Goal: Information Seeking & Learning: Check status

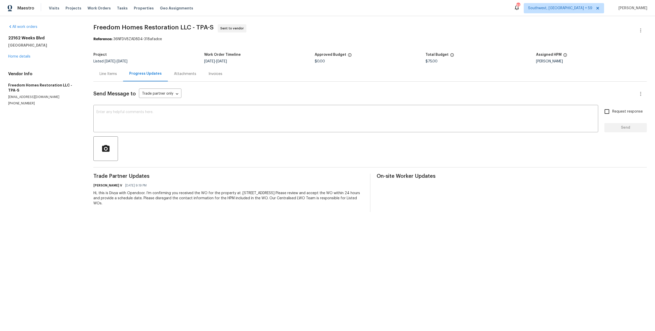
click at [107, 77] on div "Line Items" at bounding box center [108, 73] width 17 height 5
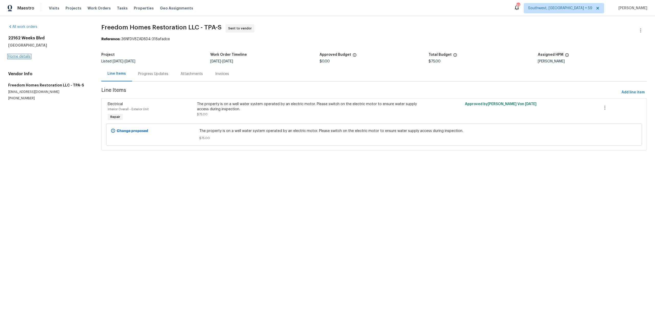
click at [30, 57] on link "Home details" at bounding box center [19, 57] width 22 height 4
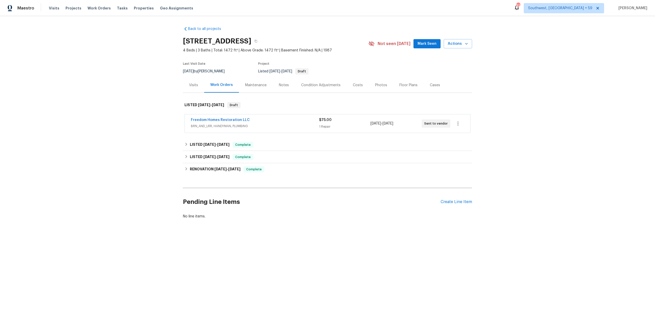
click at [211, 129] on span "BRN_AND_LRR, HANDYMAN, PLUMBING" at bounding box center [255, 126] width 128 height 5
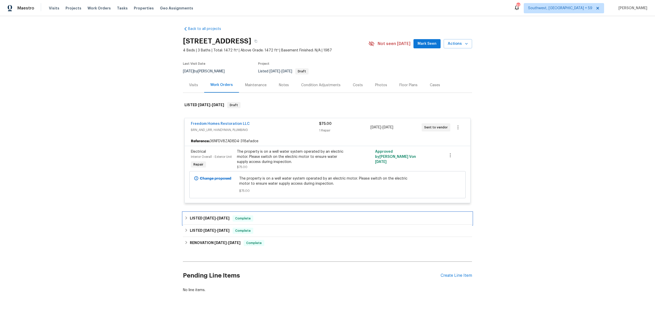
click at [230, 220] on span "[DATE]" at bounding box center [223, 219] width 12 height 4
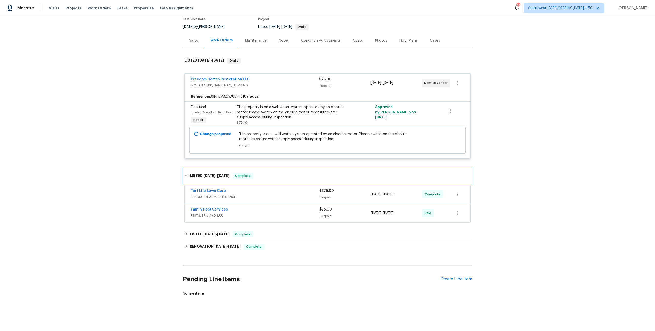
scroll to position [70, 0]
click at [233, 195] on span "LANDSCAPING_MAINTENANCE" at bounding box center [255, 197] width 128 height 5
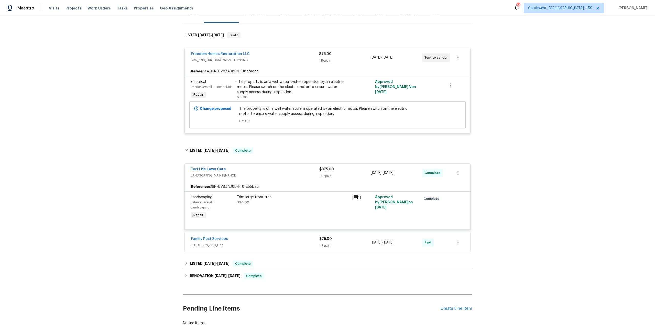
scroll to position [127, 0]
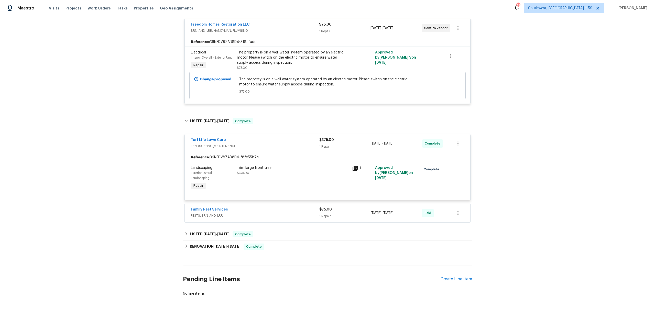
click at [229, 213] on span "PESTS, BRN_AND_LRR" at bounding box center [255, 215] width 128 height 5
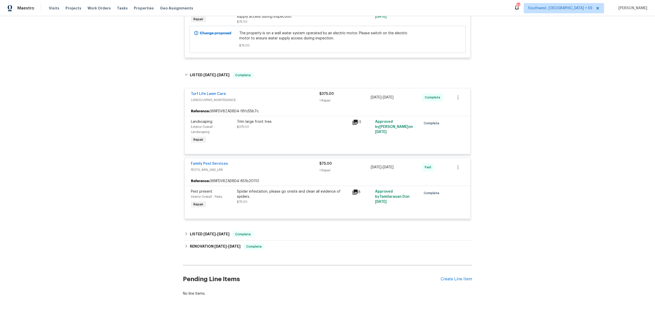
scroll to position [176, 0]
click at [256, 234] on div "LISTED [DATE] - [DATE] Complete" at bounding box center [327, 234] width 289 height 12
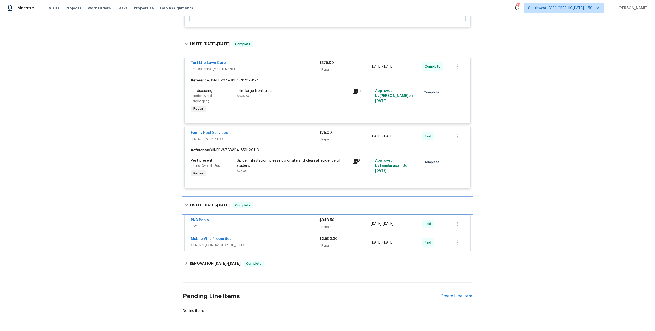
scroll to position [228, 0]
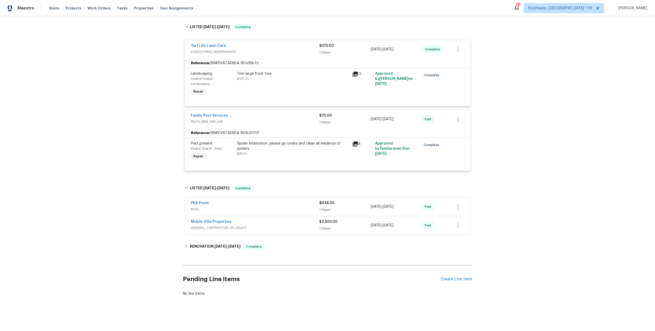
click at [221, 207] on span "POOL" at bounding box center [255, 209] width 128 height 5
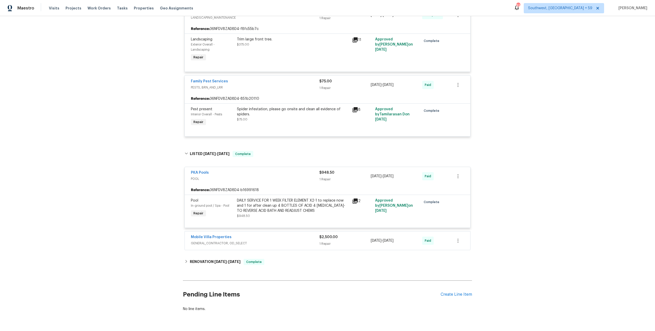
click at [354, 204] on icon at bounding box center [355, 201] width 5 height 5
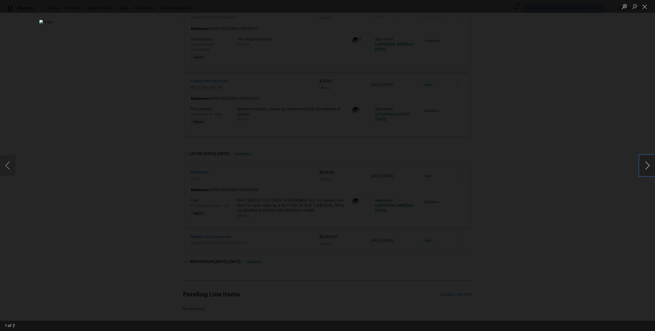
click at [642, 167] on button "Next image" at bounding box center [647, 165] width 15 height 20
click at [645, 6] on button "Close lightbox" at bounding box center [645, 6] width 10 height 9
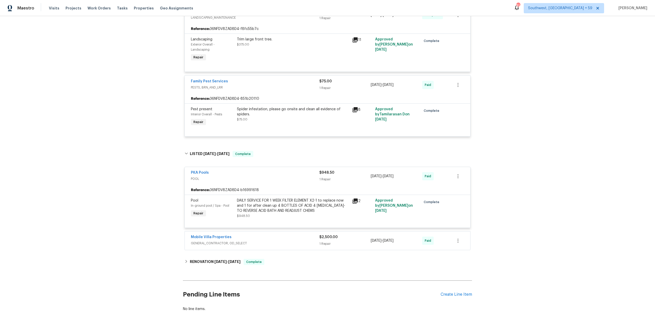
scroll to position [0, 0]
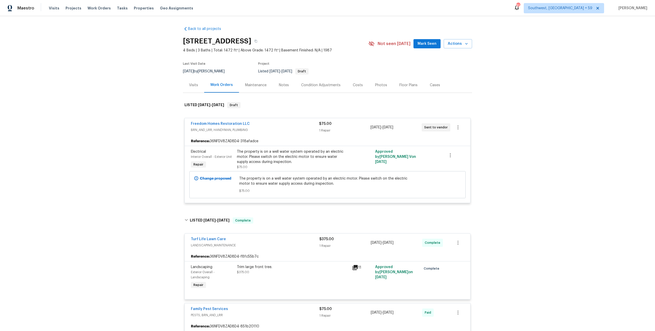
click at [196, 93] on div "Visits" at bounding box center [193, 85] width 21 height 15
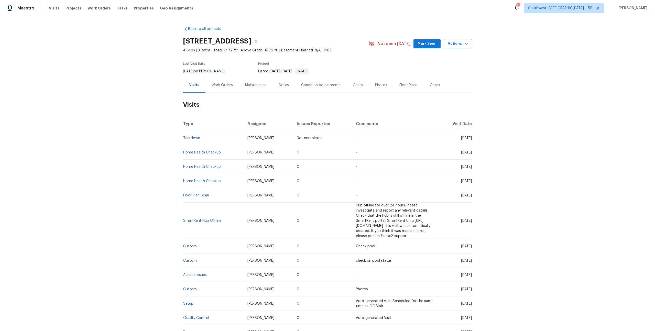
click at [219, 88] on div "Work Orders" at bounding box center [222, 85] width 21 height 5
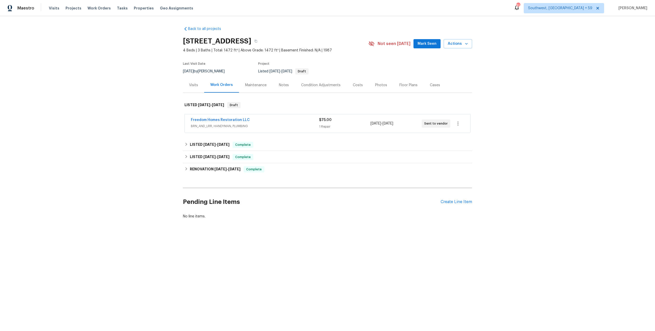
click at [235, 130] on div "Freedom Homes Restoration LLC BRN_AND_LRR, HANDYMAN, PLUMBING" at bounding box center [255, 123] width 128 height 12
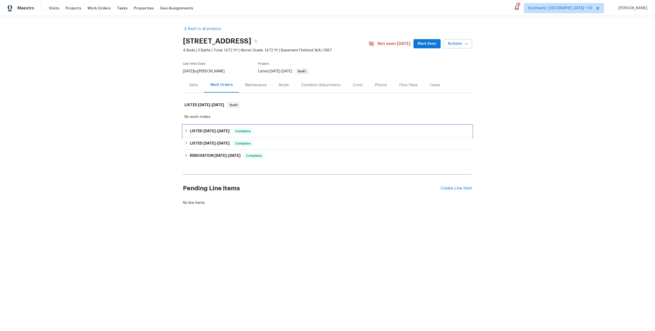
click at [226, 134] on h6 "LISTED [DATE] - [DATE]" at bounding box center [210, 131] width 40 height 6
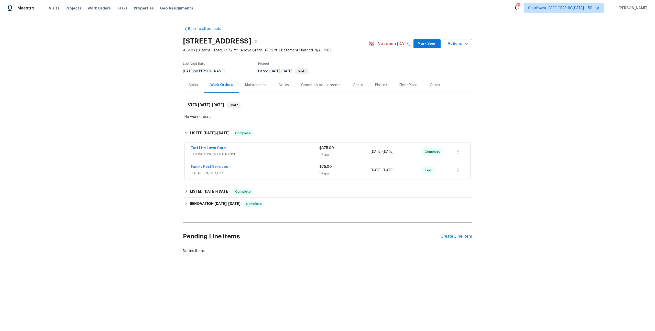
click at [195, 88] on div "Visits" at bounding box center [193, 85] width 9 height 5
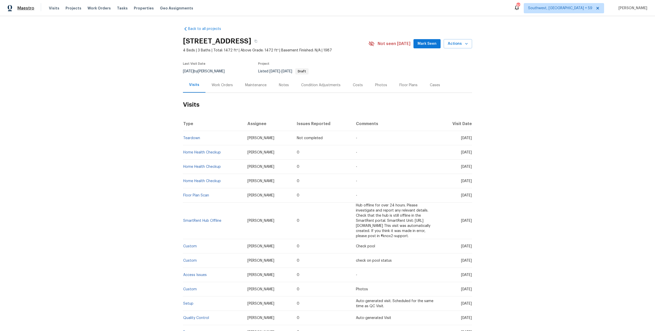
click at [27, 10] on span "Maestro" at bounding box center [25, 8] width 17 height 5
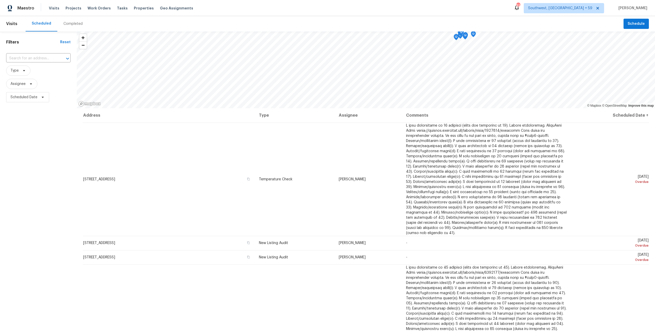
click at [78, 22] on div "Completed" at bounding box center [72, 23] width 19 height 5
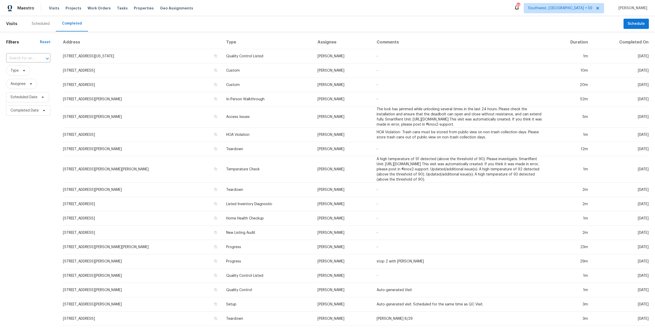
click at [30, 62] on input "text" at bounding box center [21, 59] width 30 height 8
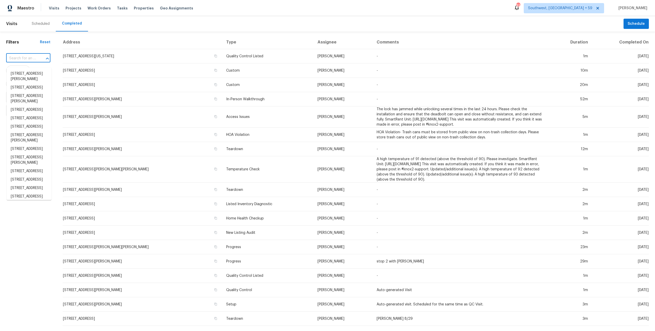
paste input "11184 Silentwood Ln"
type input "11184 Silentwood Ln"
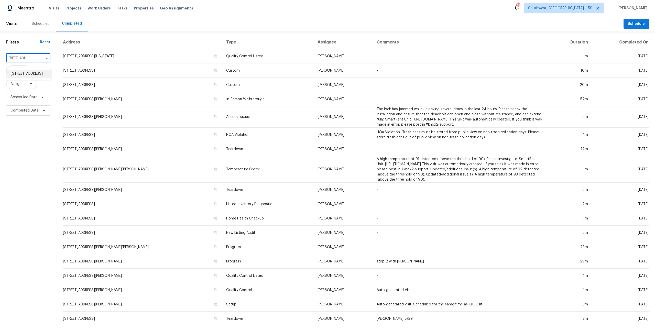
click at [27, 77] on li "11184 Silentwood Ln, Reston, VA 20191" at bounding box center [29, 74] width 45 height 8
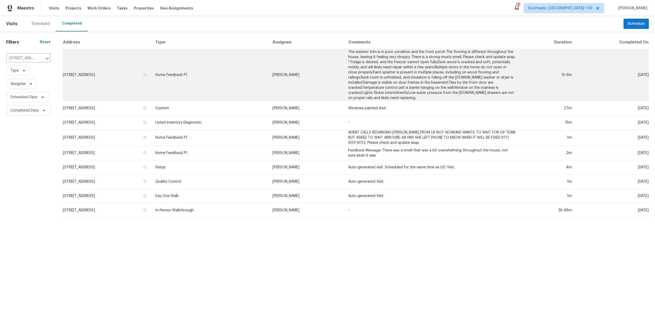
click at [111, 80] on td "11184 Silentwood Ln, Reston, VA 20191" at bounding box center [107, 75] width 89 height 52
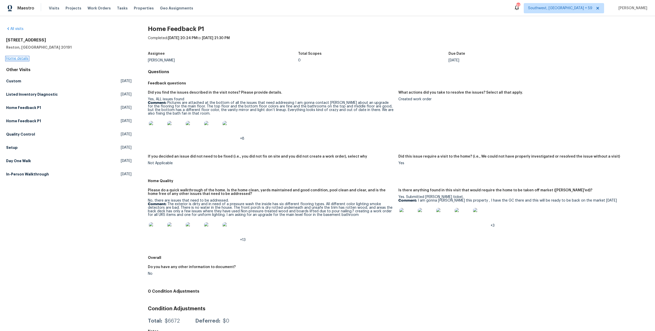
click at [15, 60] on link "Home details" at bounding box center [17, 59] width 22 height 4
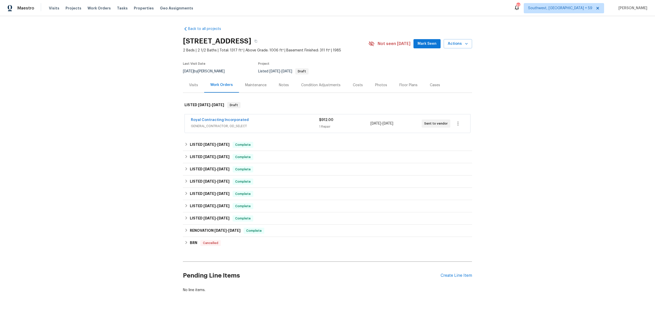
click at [242, 129] on span "GENERAL_CONTRACTOR, OD_SELECT" at bounding box center [255, 126] width 128 height 5
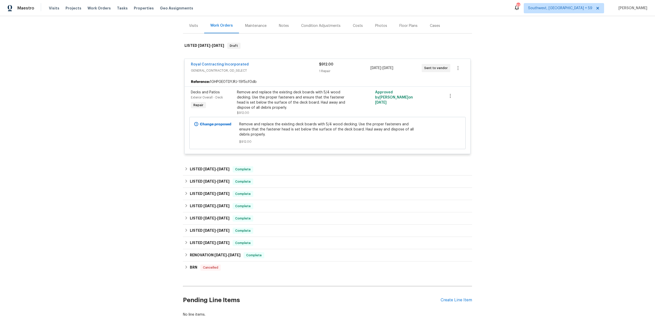
scroll to position [61, 0]
click at [253, 171] on div "Complete" at bounding box center [243, 168] width 21 height 6
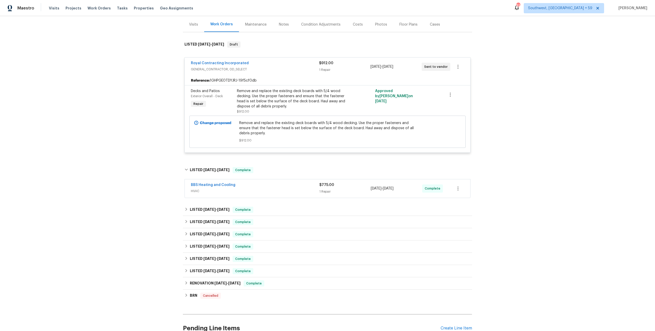
click at [250, 198] on div "BBS Heating and Cooling HVAC $775.00 1 Repair 7/30/2025 - 7/30/2025 Complete" at bounding box center [328, 188] width 286 height 18
click at [209, 194] on span "HVAC" at bounding box center [255, 191] width 128 height 5
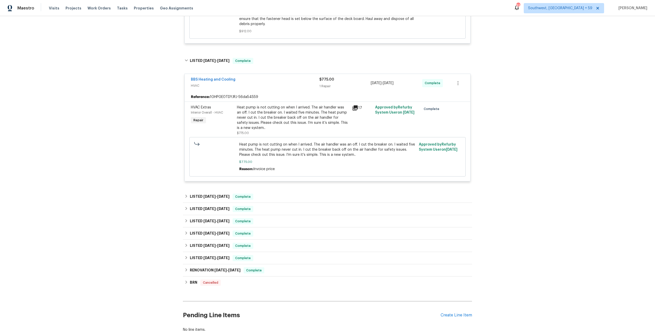
scroll to position [0, 0]
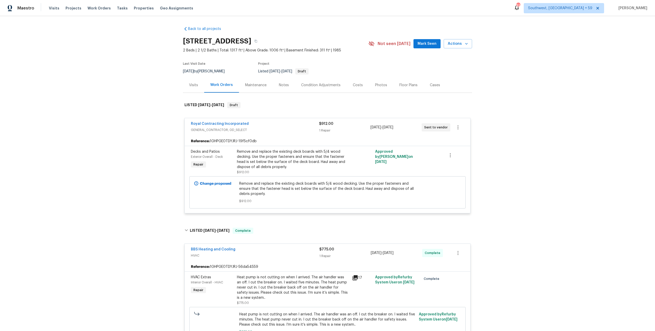
click at [260, 93] on div "Maintenance" at bounding box center [256, 85] width 34 height 15
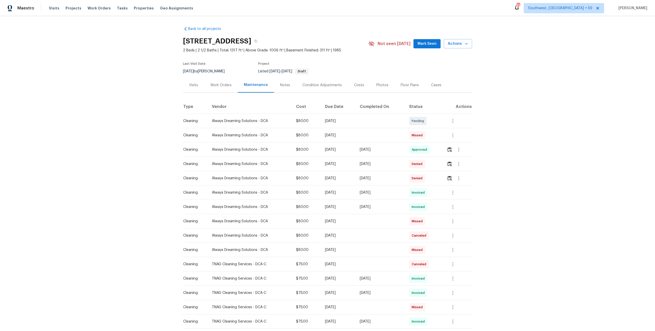
click at [287, 88] on div "Notes" at bounding box center [285, 85] width 10 height 5
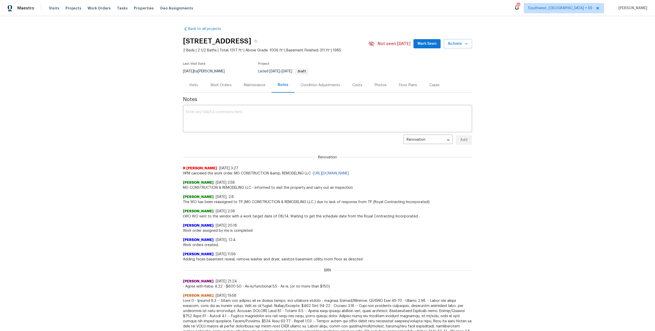
click at [332, 88] on div "Condition Adjustments" at bounding box center [320, 85] width 39 height 5
